Goal: Information Seeking & Learning: Learn about a topic

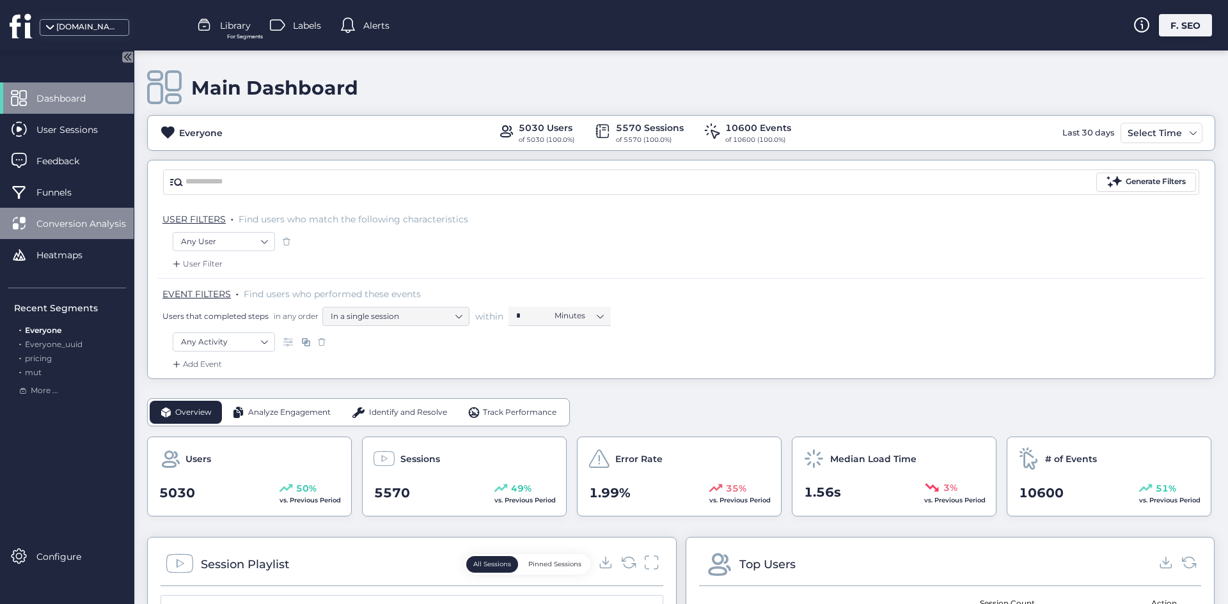
click at [75, 228] on span "Conversion Analysis" at bounding box center [90, 224] width 109 height 14
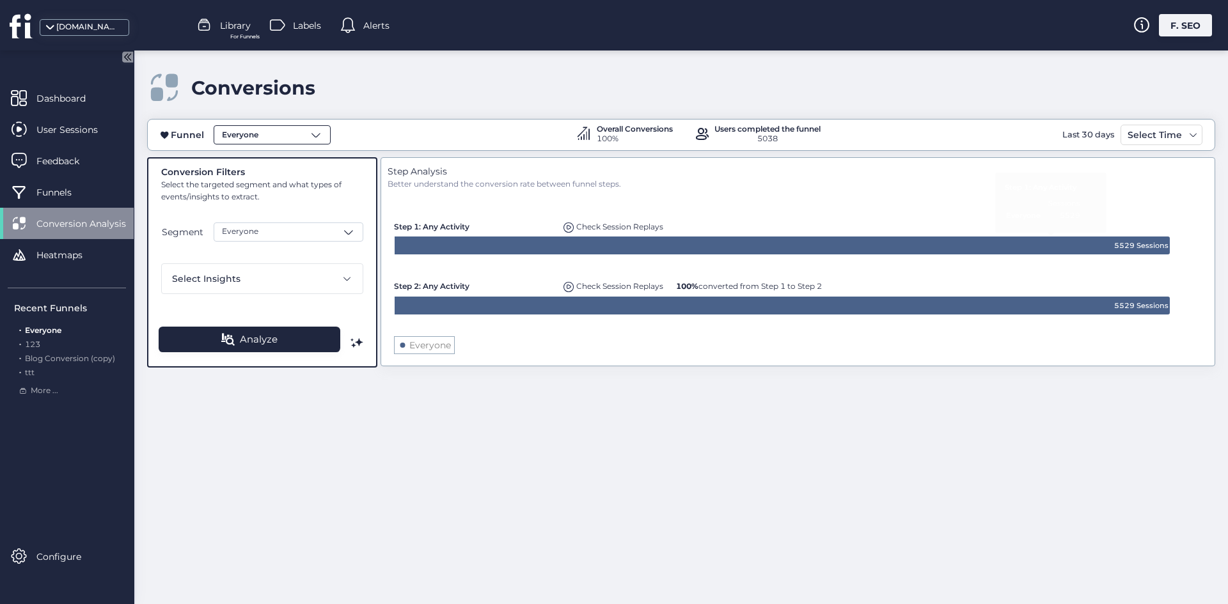
click at [255, 136] on span "Everyone" at bounding box center [240, 135] width 36 height 12
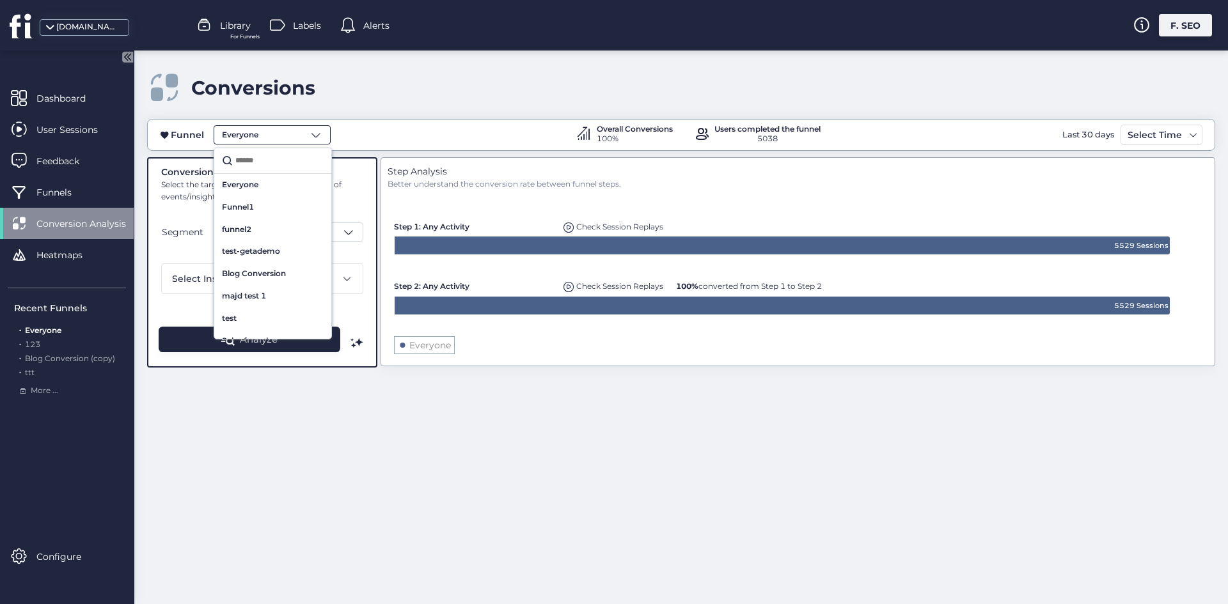
click at [255, 136] on span "Everyone" at bounding box center [240, 135] width 36 height 12
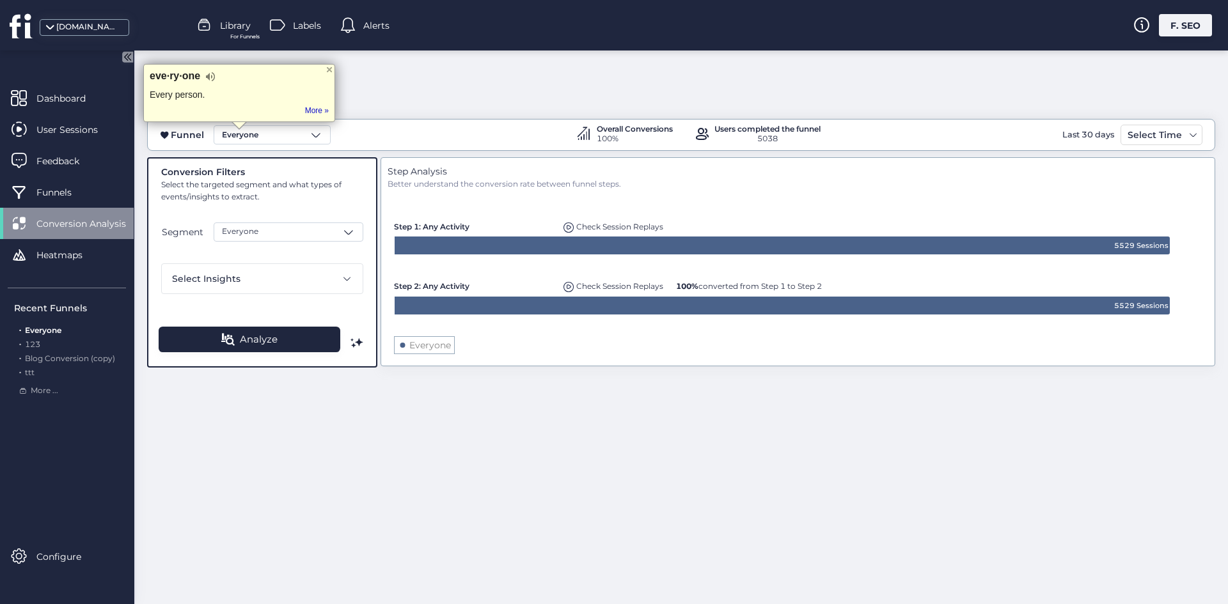
click at [292, 215] on div "Conversion Filters Select the targeted segment and what types of events/insight…" at bounding box center [262, 229] width 202 height 129
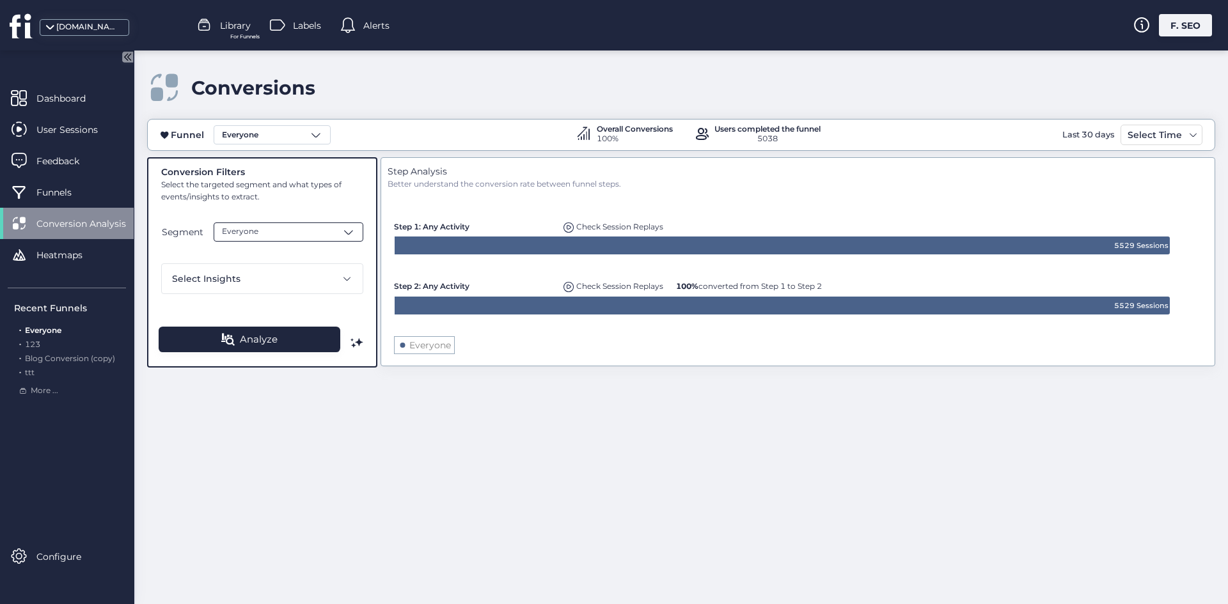
click at [293, 224] on div "Everyone" at bounding box center [289, 231] width 150 height 19
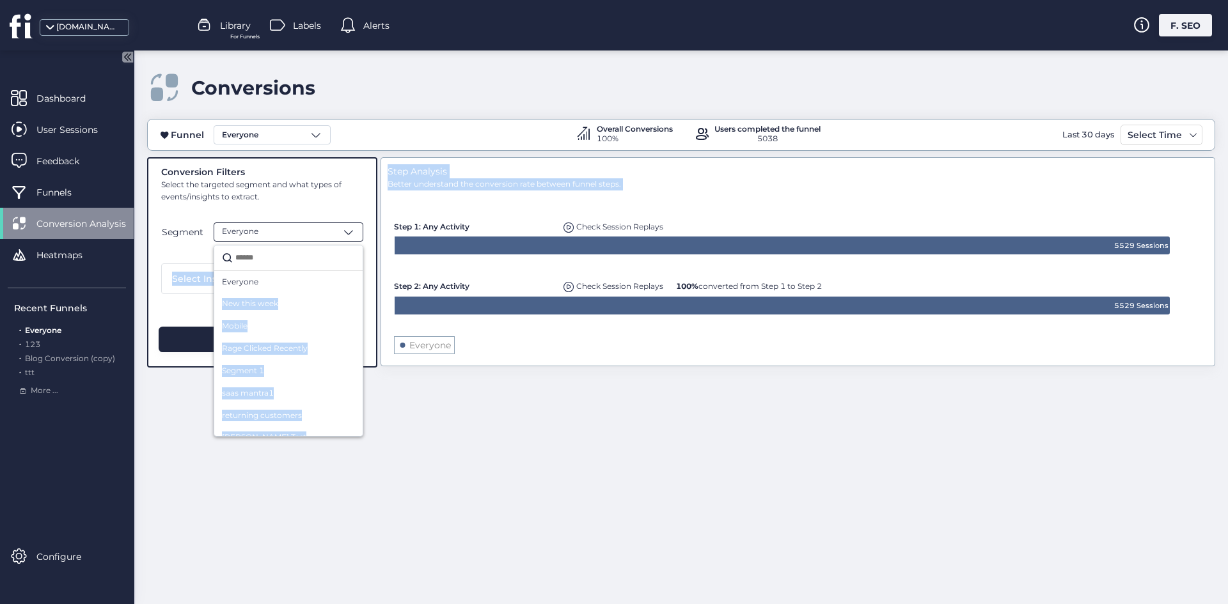
drag, startPoint x: 279, startPoint y: 282, endPoint x: 542, endPoint y: 256, distance: 263.4
click at [542, 256] on div "Conversion Filters Select the targeted segment and what types of events/insight…" at bounding box center [681, 263] width 1068 height 212
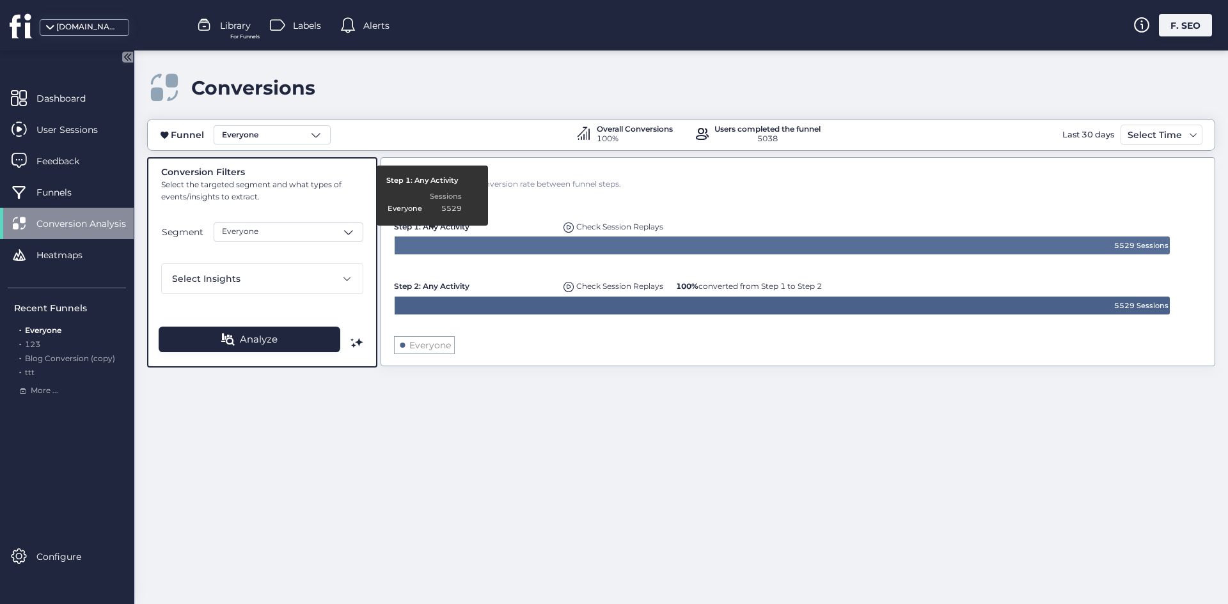
click at [334, 205] on div "Conversion Filters Select the targeted segment and what types of events/insight…" at bounding box center [262, 229] width 202 height 129
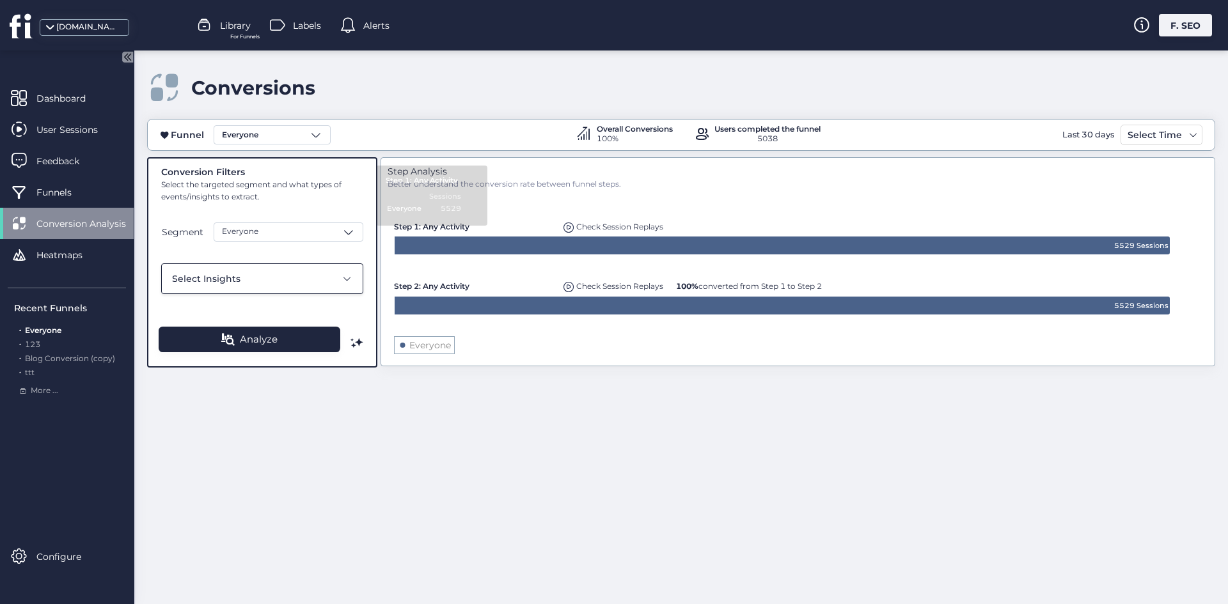
click at [283, 283] on div "Select Insights" at bounding box center [254, 279] width 164 height 14
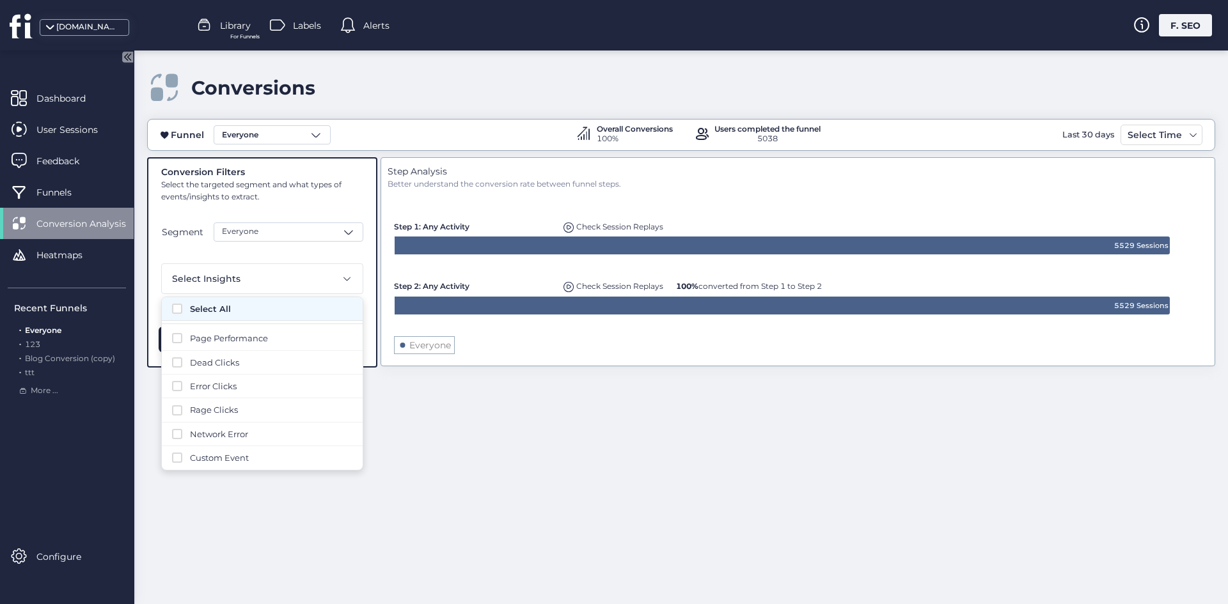
click at [208, 301] on div "Select All" at bounding box center [262, 309] width 201 height 24
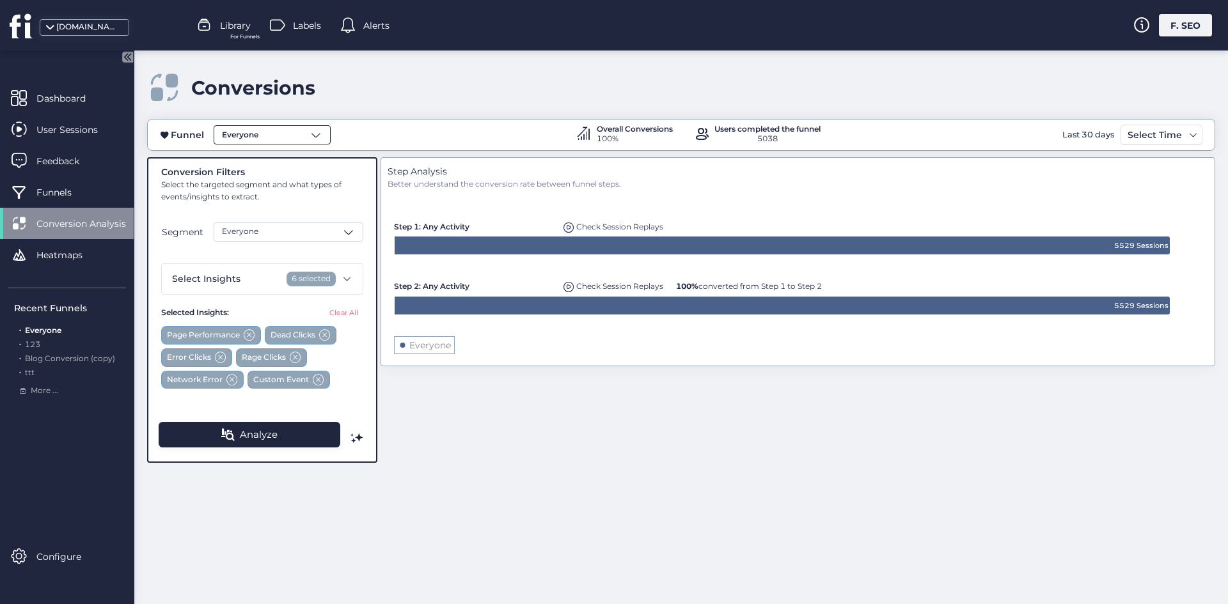
click at [277, 141] on div "Everyone" at bounding box center [272, 134] width 117 height 19
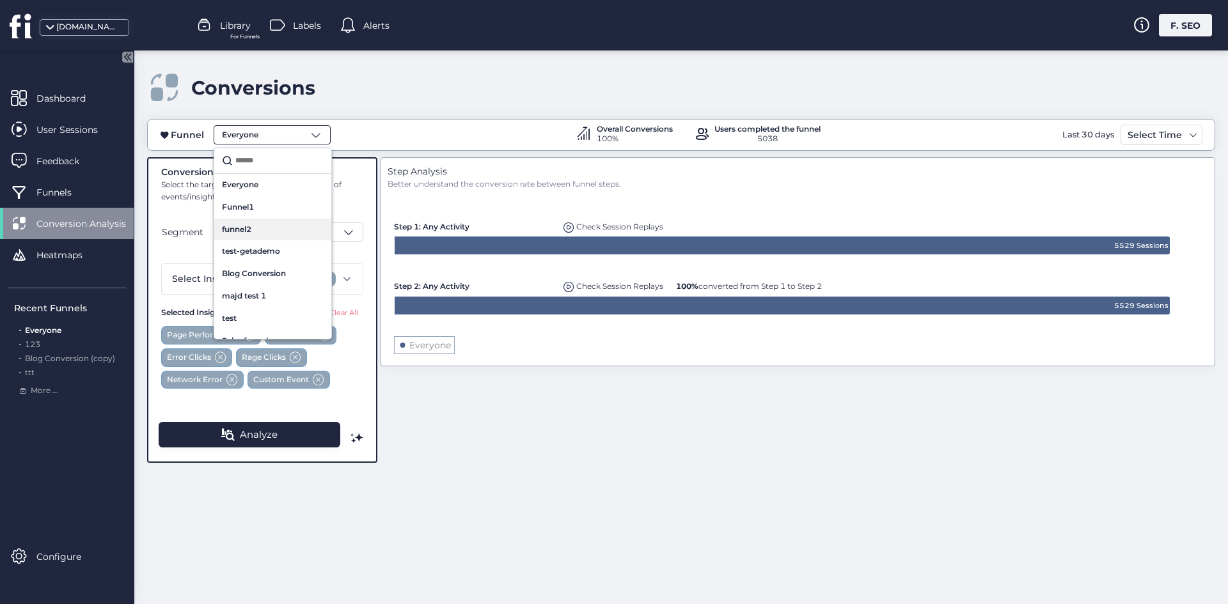
click at [268, 227] on div "funnel2" at bounding box center [273, 230] width 102 height 12
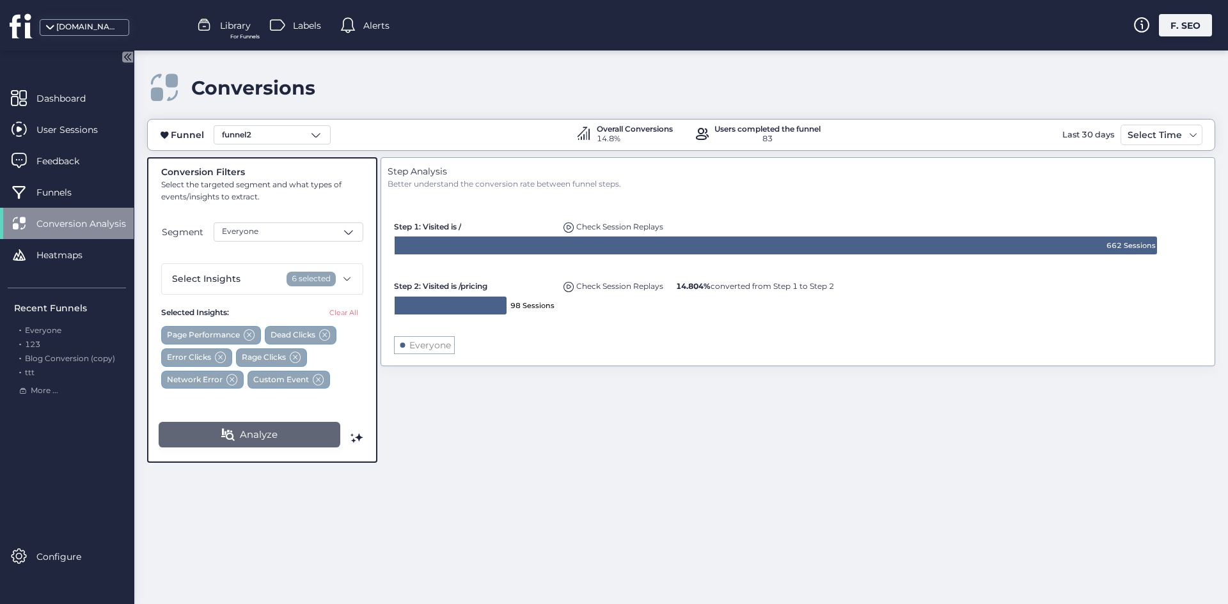
click at [288, 447] on button "Analyze" at bounding box center [250, 435] width 182 height 26
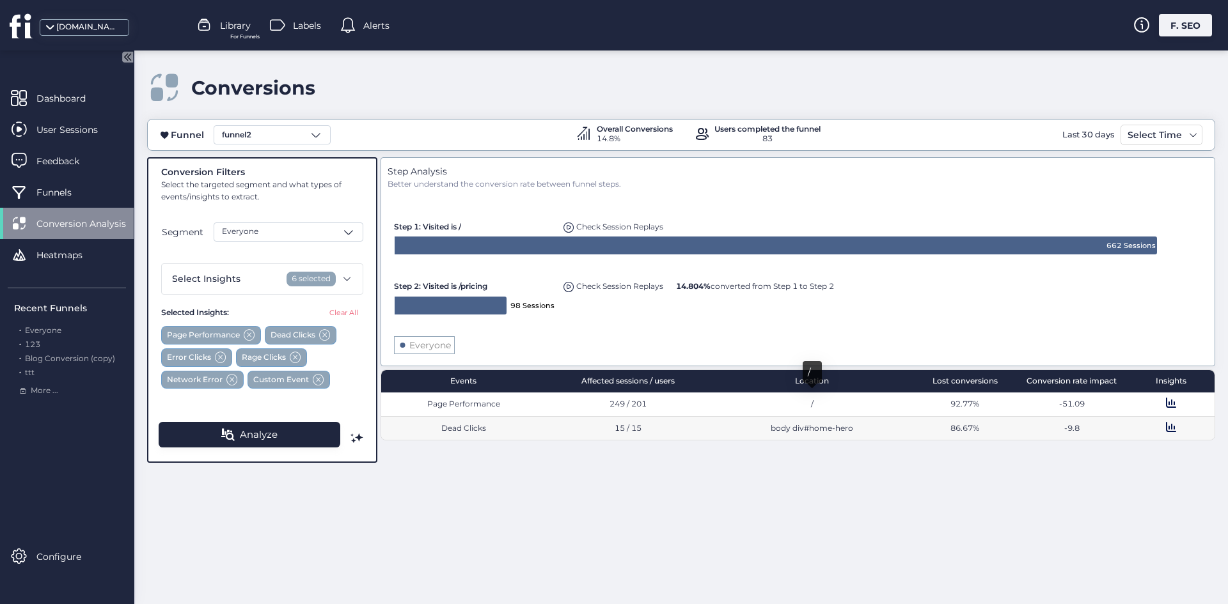
drag, startPoint x: 871, startPoint y: 447, endPoint x: 636, endPoint y: 384, distance: 244.3
click at [641, 385] on div "Step Analysis Better understand the conversion rate between funnel steps. Creat…" at bounding box center [797, 310] width 834 height 306
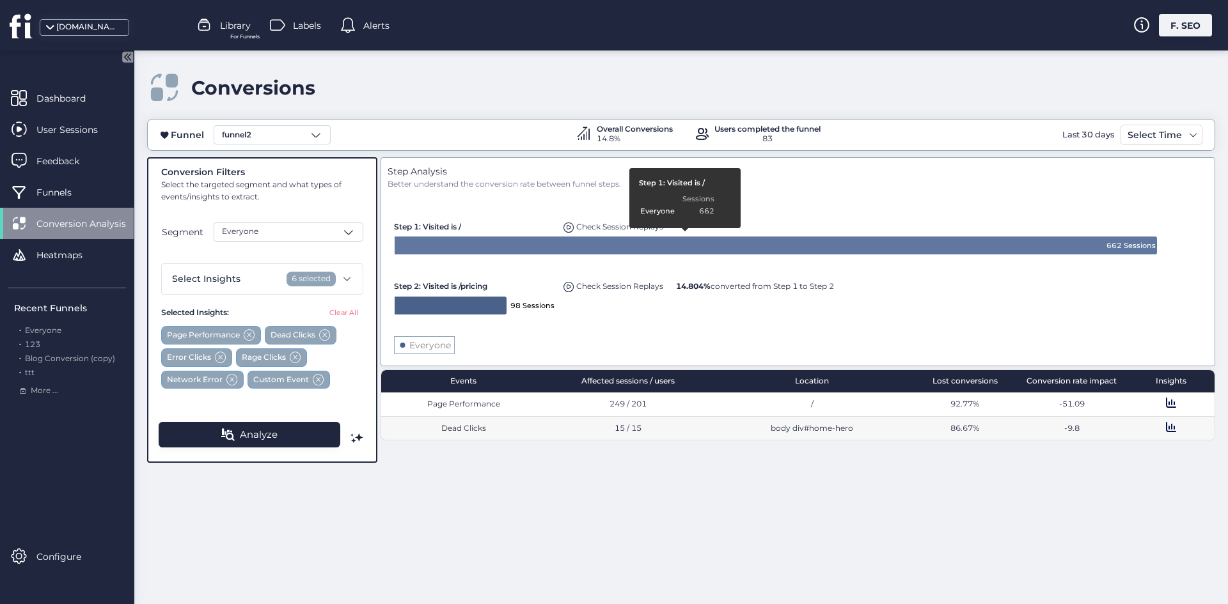
click at [781, 212] on rect at bounding box center [797, 275] width 820 height 169
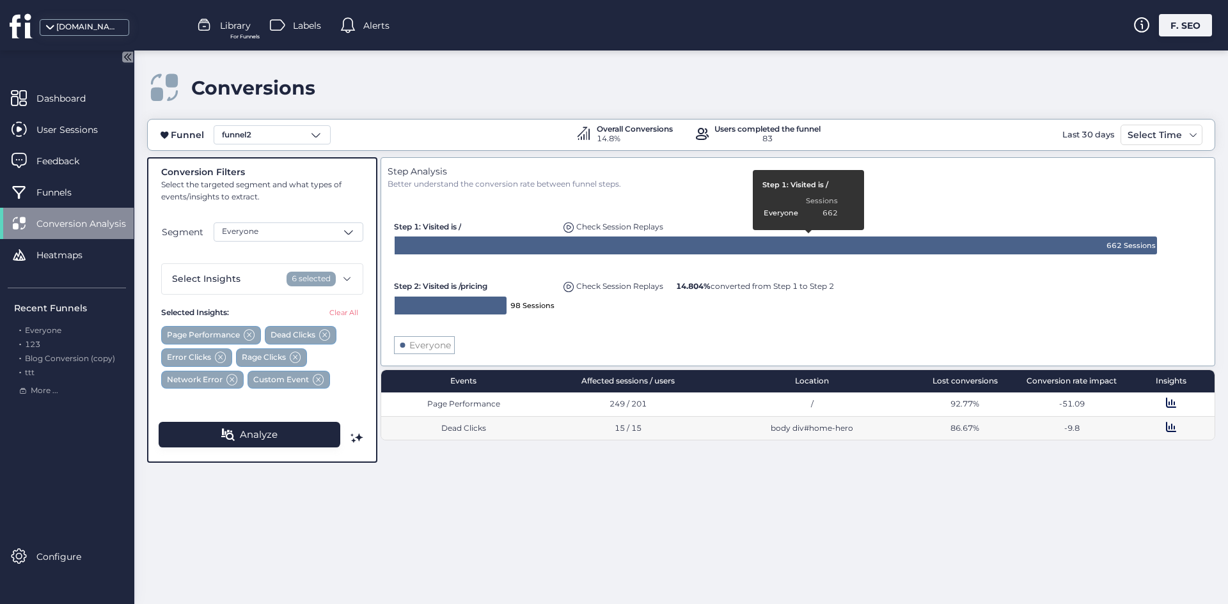
click at [995, 462] on div "Step Analysis Better understand the conversion rate between funnel steps. Creat…" at bounding box center [797, 310] width 834 height 306
click at [1079, 400] on div "-51.09" at bounding box center [1071, 404] width 100 height 12
click at [1079, 402] on div "-51.09" at bounding box center [1071, 404] width 100 height 12
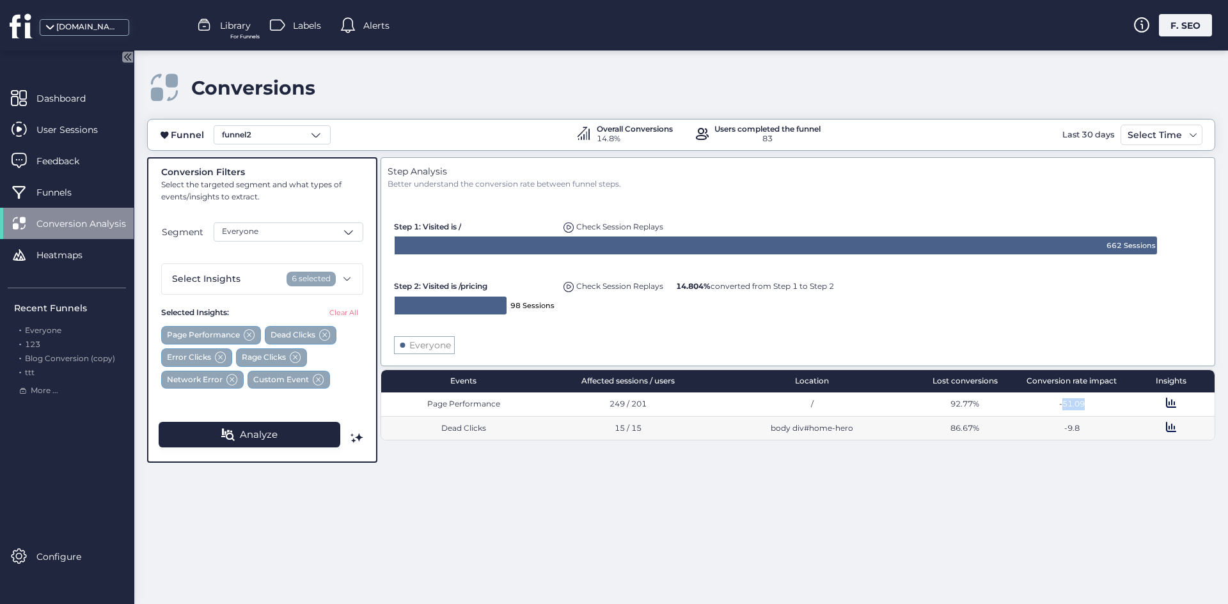
click at [1079, 402] on div "-51.09" at bounding box center [1071, 404] width 100 height 12
click at [1073, 403] on div "-51.09" at bounding box center [1071, 404] width 100 height 12
click at [1038, 414] on div "-51.09" at bounding box center [1071, 405] width 111 height 24
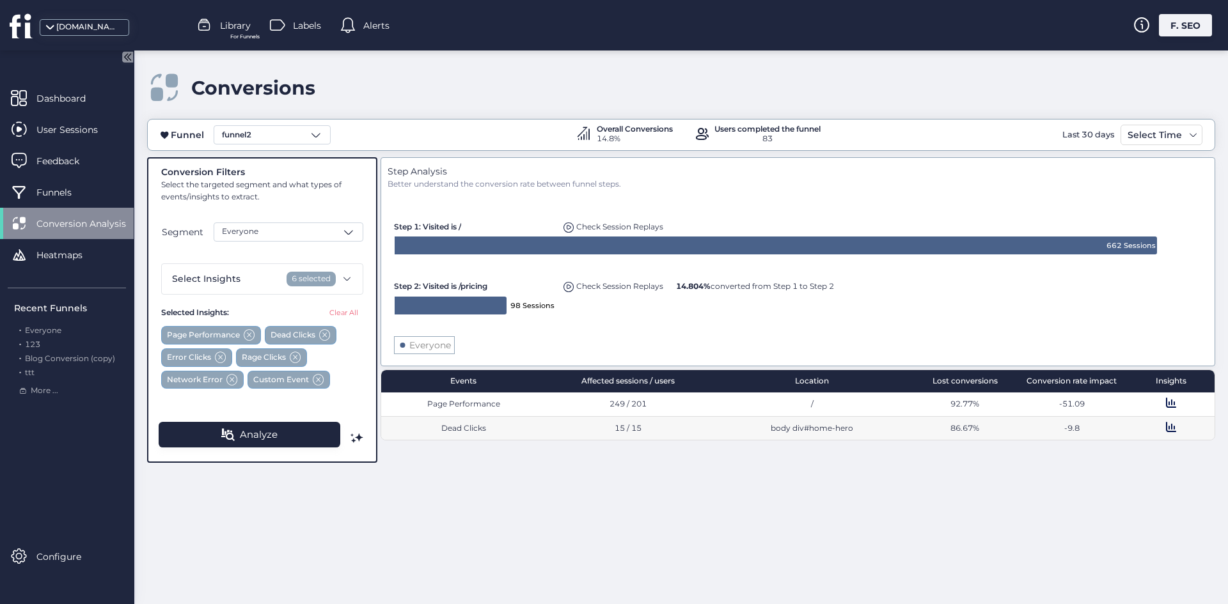
click at [605, 402] on div "249 / 201" at bounding box center [627, 404] width 154 height 12
click at [583, 406] on div "249 / 201" at bounding box center [627, 404] width 154 height 12
drag, startPoint x: 597, startPoint y: 409, endPoint x: 665, endPoint y: 410, distance: 68.4
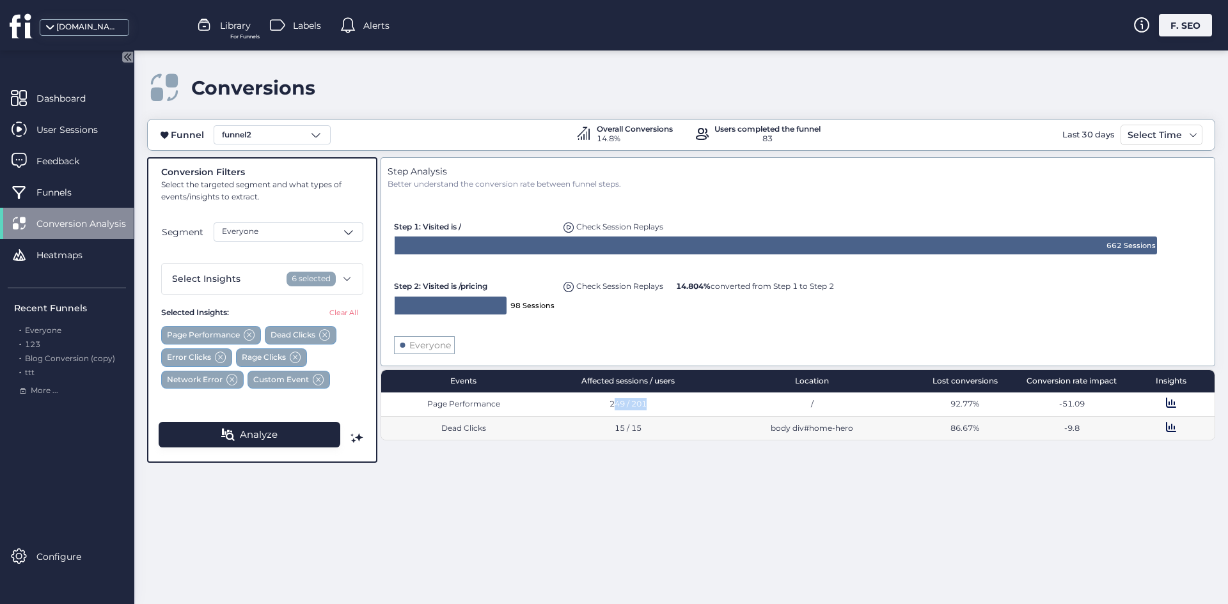
click at [665, 410] on div "249 / 201" at bounding box center [627, 405] width 164 height 24
click at [1068, 428] on div "-9.8" at bounding box center [1071, 429] width 100 height 12
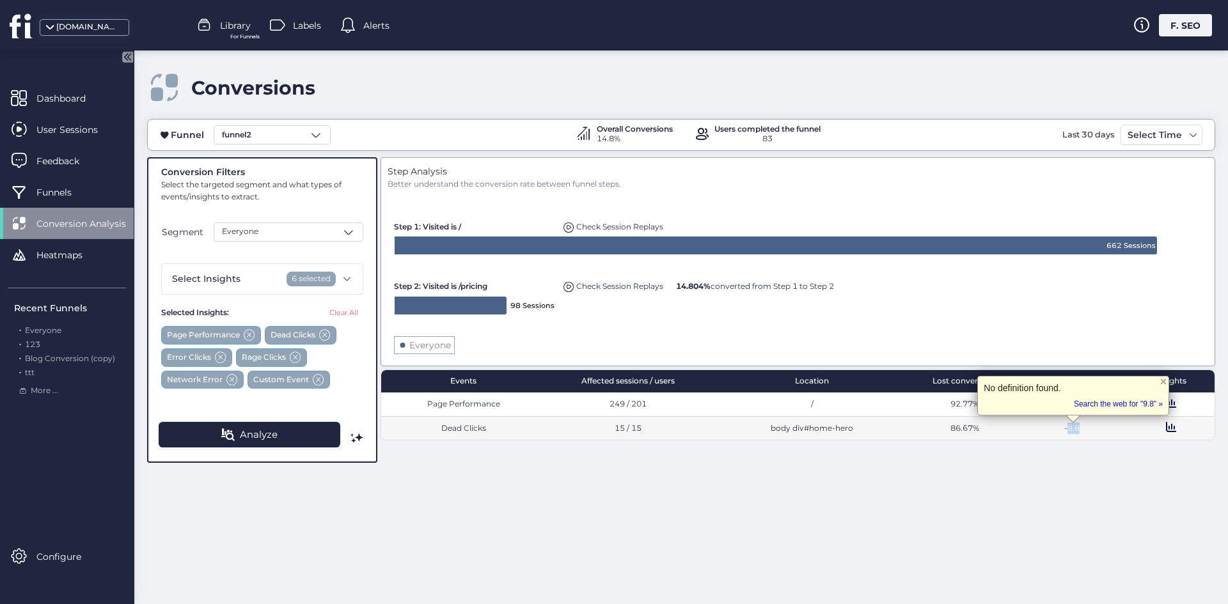
click at [1068, 428] on div "-9.8" at bounding box center [1071, 429] width 100 height 12
drag, startPoint x: 1033, startPoint y: 444, endPoint x: 1047, endPoint y: 440, distance: 14.8
click at [1034, 444] on div "Step Analysis Better understand the conversion rate between funnel steps. Creat…" at bounding box center [797, 310] width 834 height 306
click at [1072, 428] on div "-9.8" at bounding box center [1071, 429] width 100 height 12
click at [1078, 430] on div "-9.8" at bounding box center [1071, 429] width 100 height 12
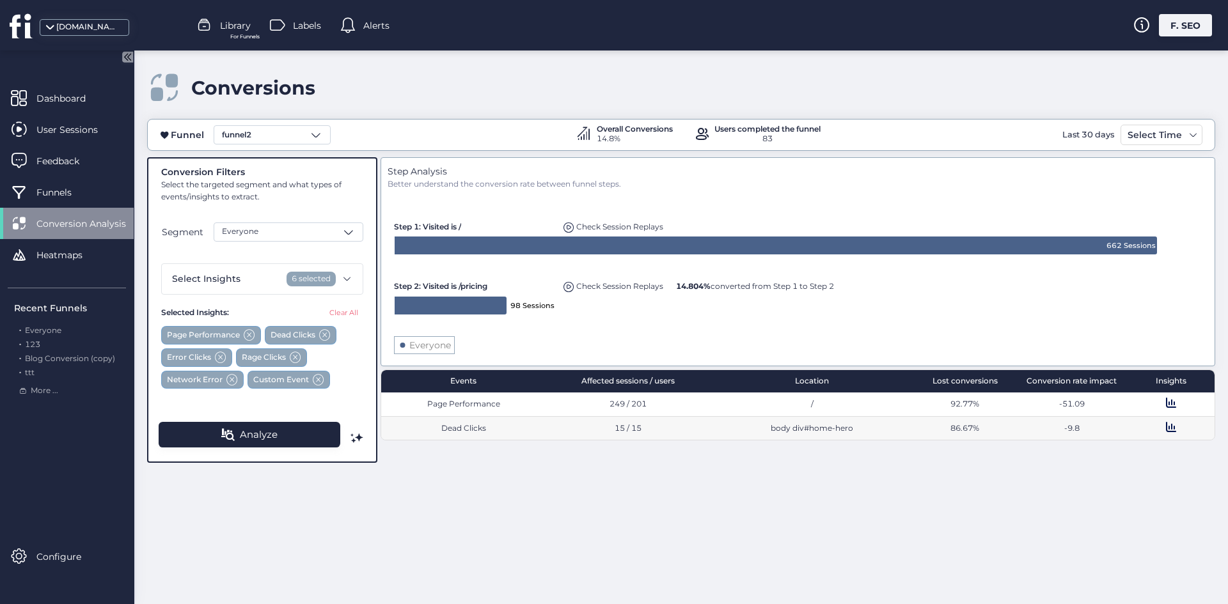
click at [1078, 430] on div "-9.8" at bounding box center [1071, 429] width 100 height 12
click at [276, 137] on div "funnel2" at bounding box center [272, 134] width 117 height 19
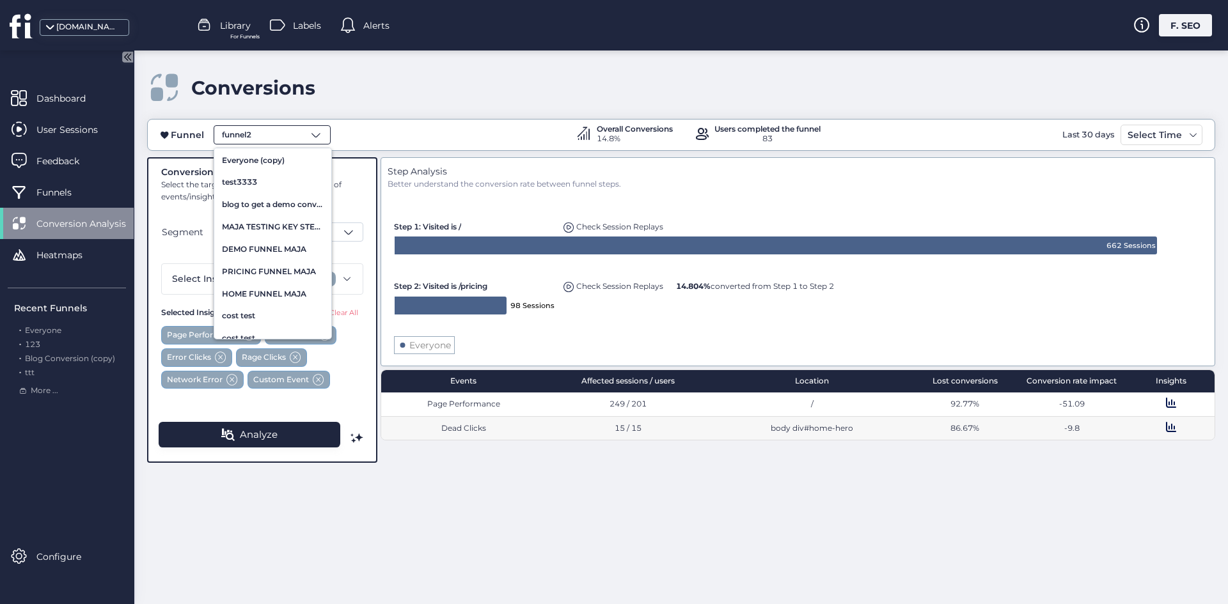
scroll to position [2152, 0]
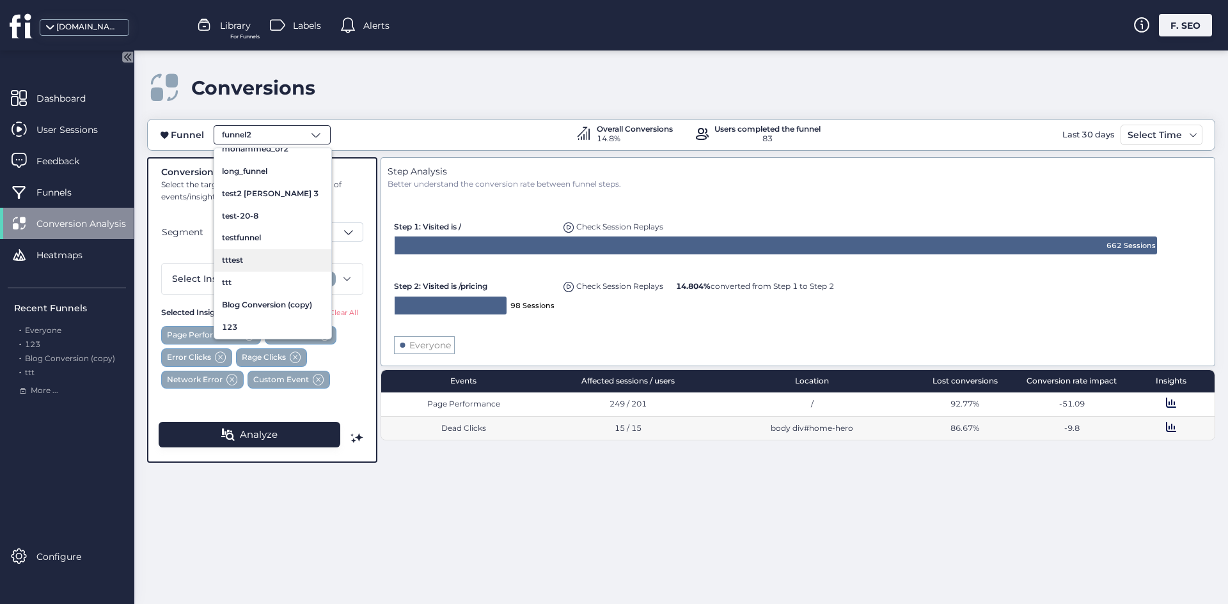
click at [265, 260] on div "tttest" at bounding box center [273, 260] width 102 height 12
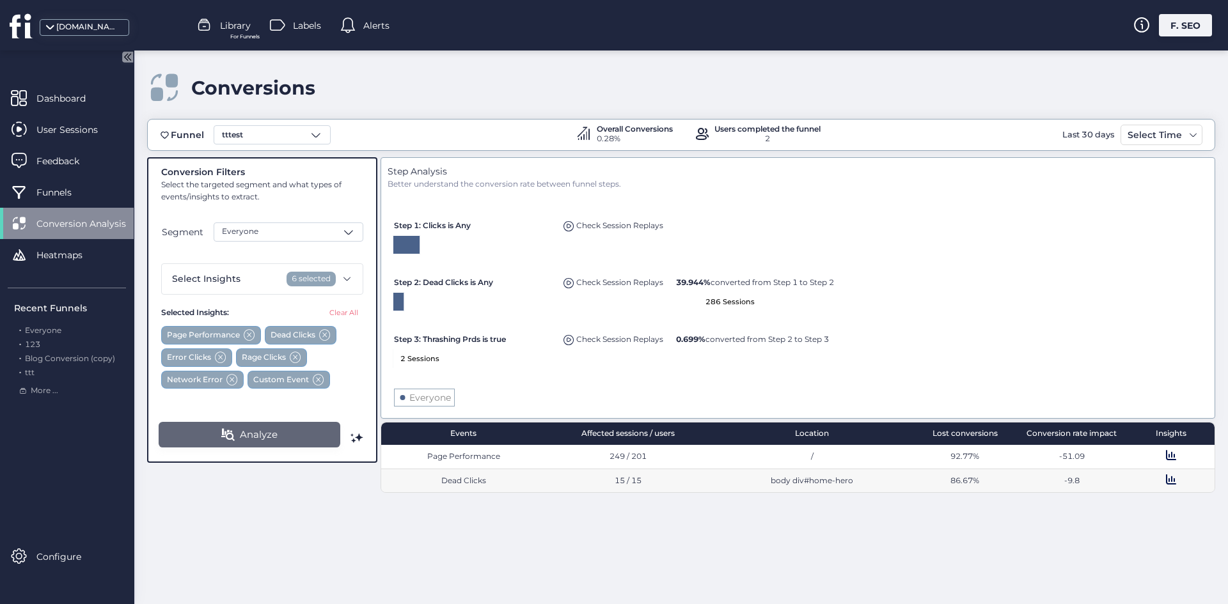
click at [242, 437] on span "Analyze" at bounding box center [259, 434] width 38 height 15
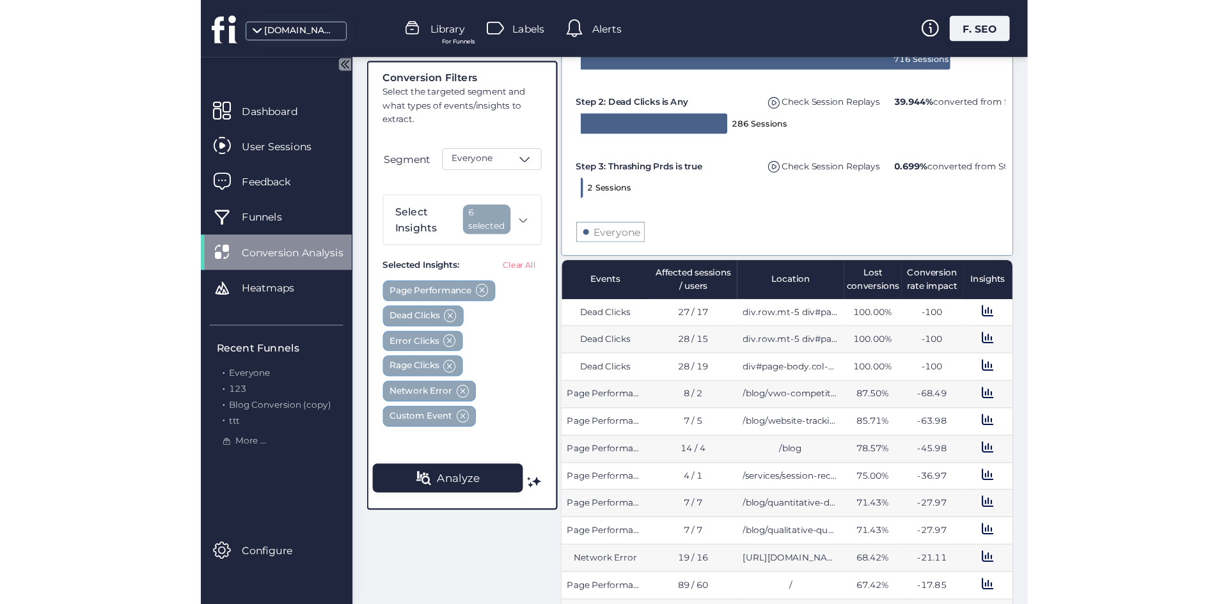
scroll to position [192, 0]
